Goal: Find specific page/section: Find specific page/section

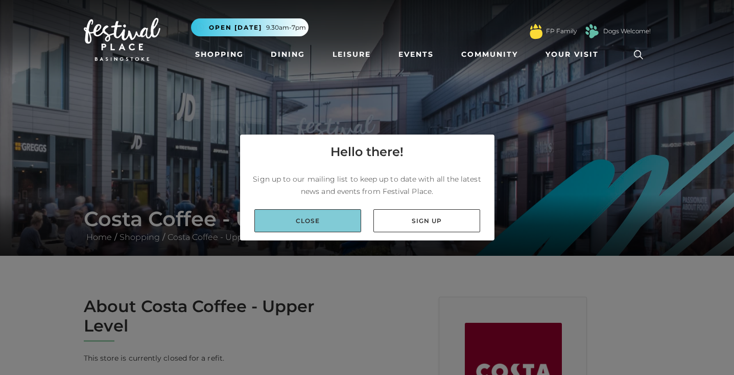
click at [333, 220] on link "Close" at bounding box center [307, 220] width 107 height 23
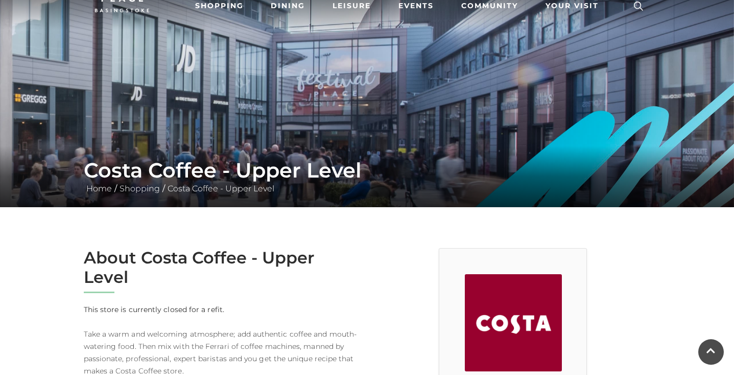
scroll to position [50, 0]
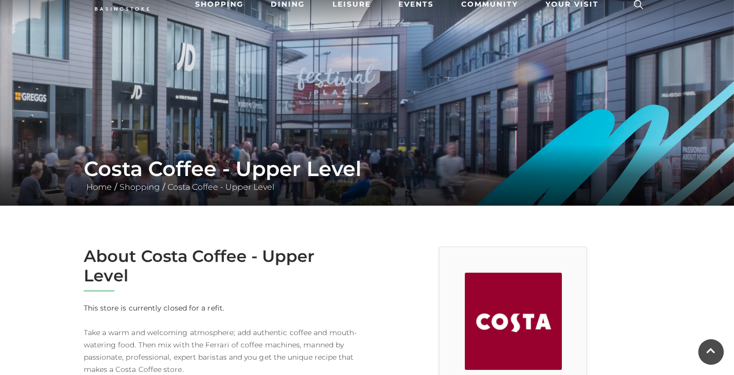
drag, startPoint x: 84, startPoint y: 255, endPoint x: 236, endPoint y: 306, distance: 160.0
click at [236, 306] on div "About Costa Coffee - Upper Level This store is currently closed for a refit. Ta…" at bounding box center [221, 379] width 291 height 267
copy div "About Costa Coffee - Upper Level This store is currently closed for a refit."
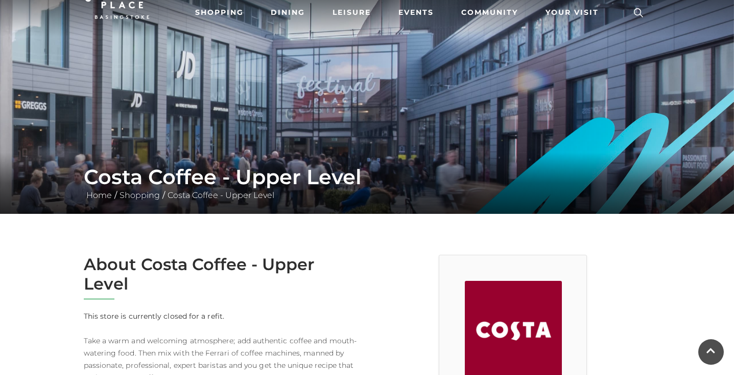
scroll to position [0, 0]
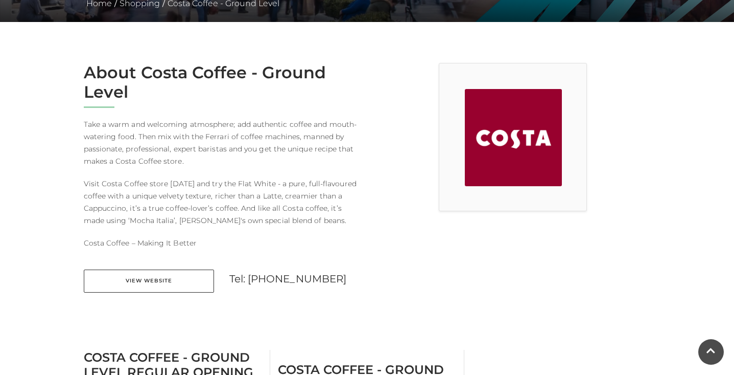
scroll to position [235, 0]
